Goal: Obtain resource: Obtain resource

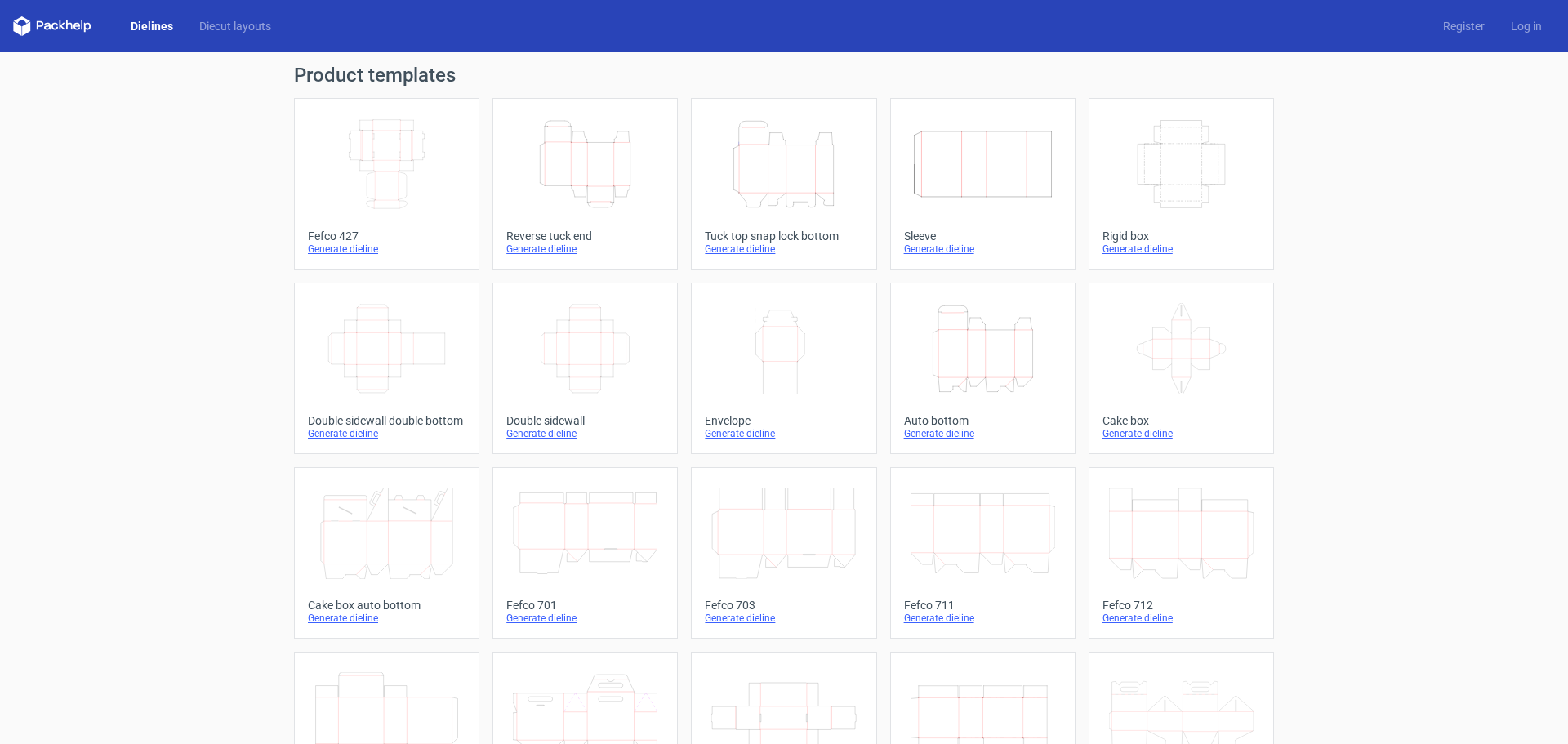
click at [741, 249] on div "Generate dieline" at bounding box center [784, 249] width 157 height 13
